Goal: Task Accomplishment & Management: Manage account settings

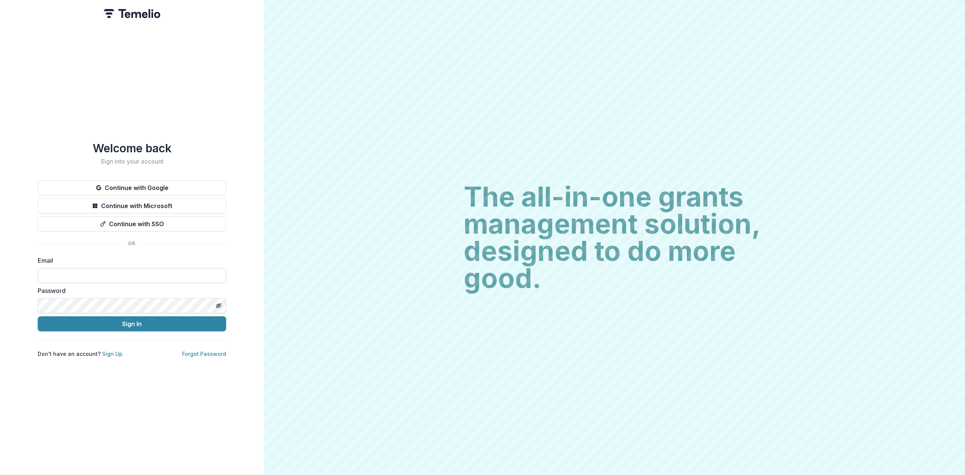
click at [82, 272] on input at bounding box center [132, 275] width 189 height 15
type input "**********"
click at [118, 323] on button "Sign In" at bounding box center [132, 323] width 189 height 15
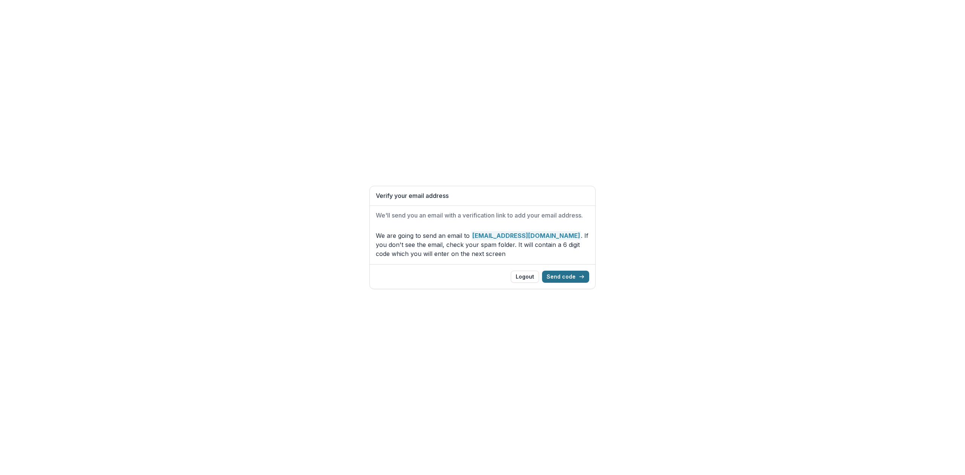
click at [565, 276] on button "Send code" at bounding box center [565, 277] width 47 height 12
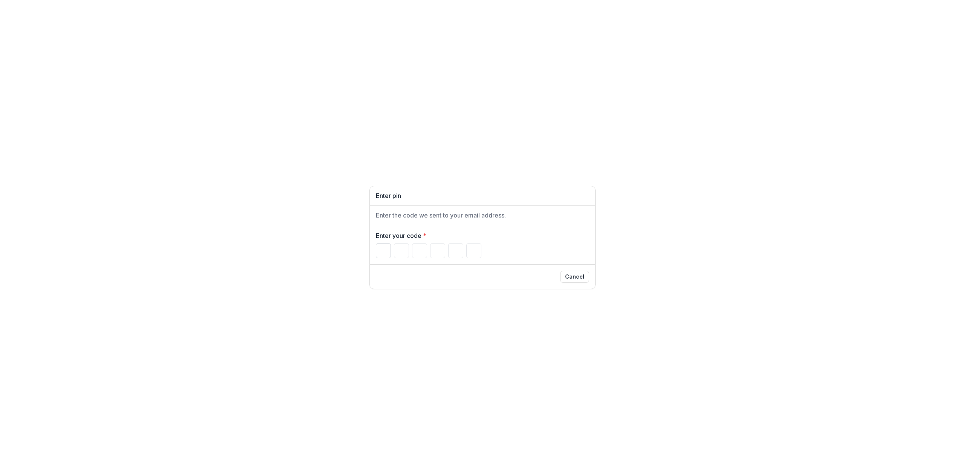
click at [388, 252] on input "Please enter your pin code" at bounding box center [383, 250] width 15 height 15
type input "*"
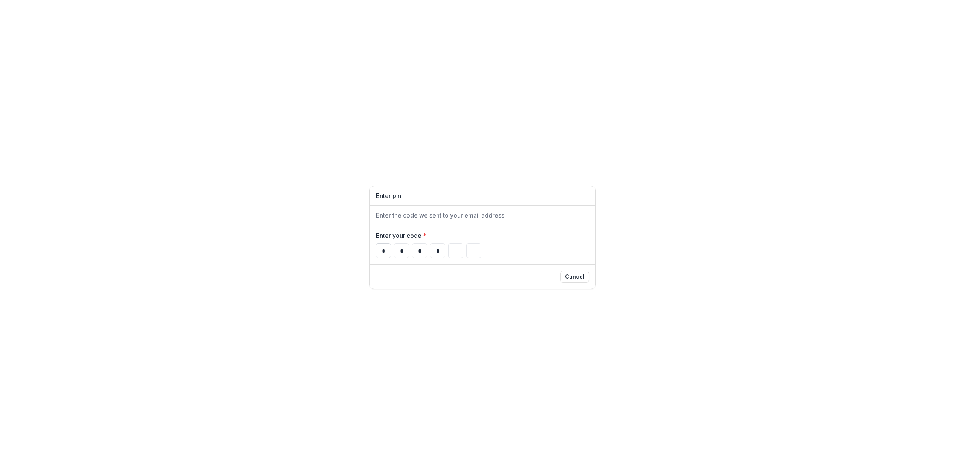
type input "*"
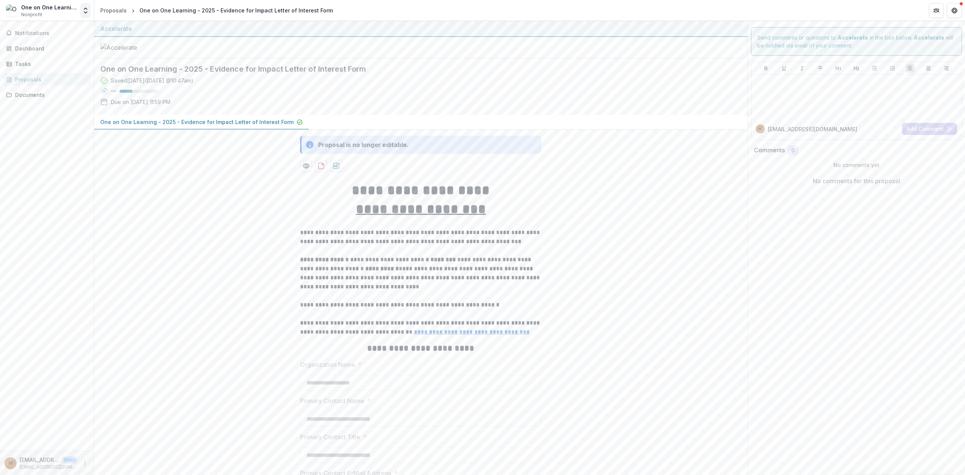
click at [85, 13] on polyline "Open entity switcher" at bounding box center [85, 13] width 3 height 2
click at [51, 37] on link "Settings" at bounding box center [47, 41] width 90 height 12
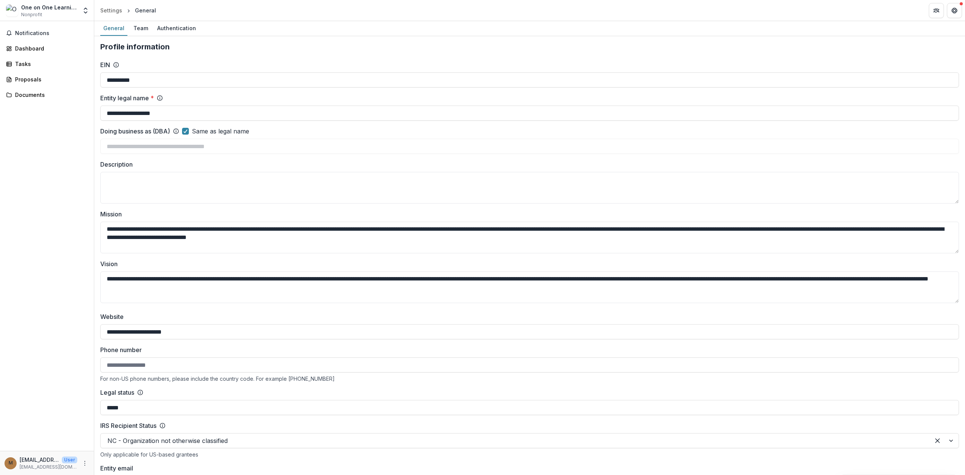
click at [38, 11] on span "Nonprofit" at bounding box center [31, 14] width 21 height 7
click at [42, 8] on div "One on One Learning" at bounding box center [49, 7] width 56 height 8
click at [87, 7] on icon "Open entity switcher" at bounding box center [86, 11] width 8 height 8
click at [34, 31] on link "Team Settings" at bounding box center [47, 29] width 90 height 12
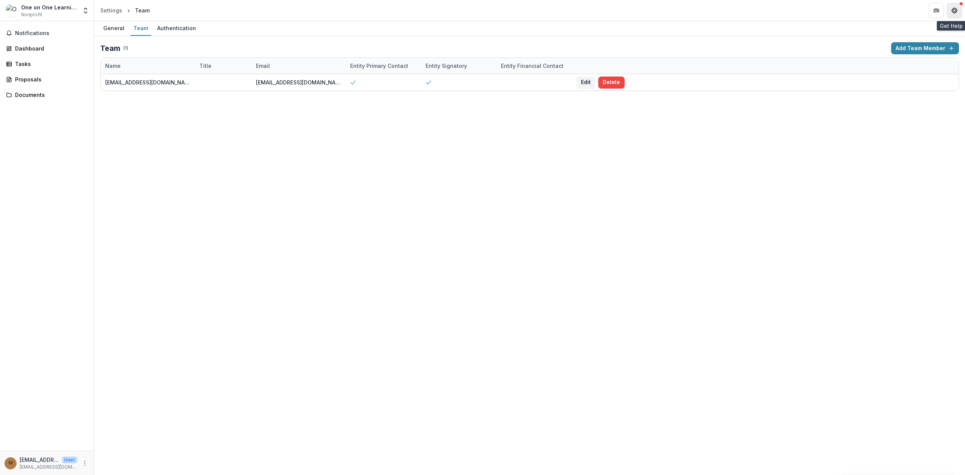
click at [952, 9] on icon "Get Help" at bounding box center [955, 11] width 6 height 6
